Goal: Task Accomplishment & Management: Complete application form

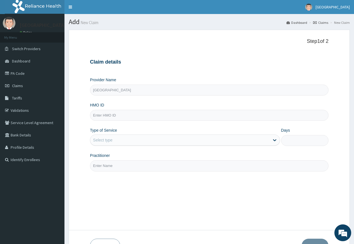
type input "[GEOGRAPHIC_DATA]"
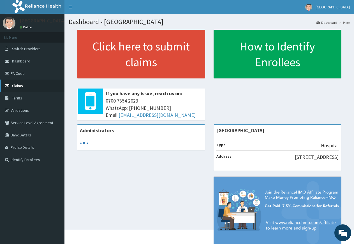
click at [30, 85] on link "Claims" at bounding box center [32, 86] width 64 height 12
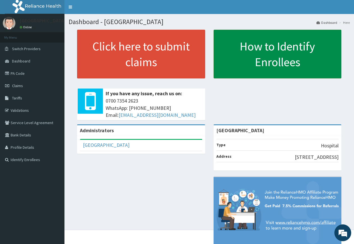
click at [278, 59] on link "How to Identify Enrollees" at bounding box center [278, 54] width 128 height 49
